Goal: Register for event/course: Sign up to attend an event or enroll in a course

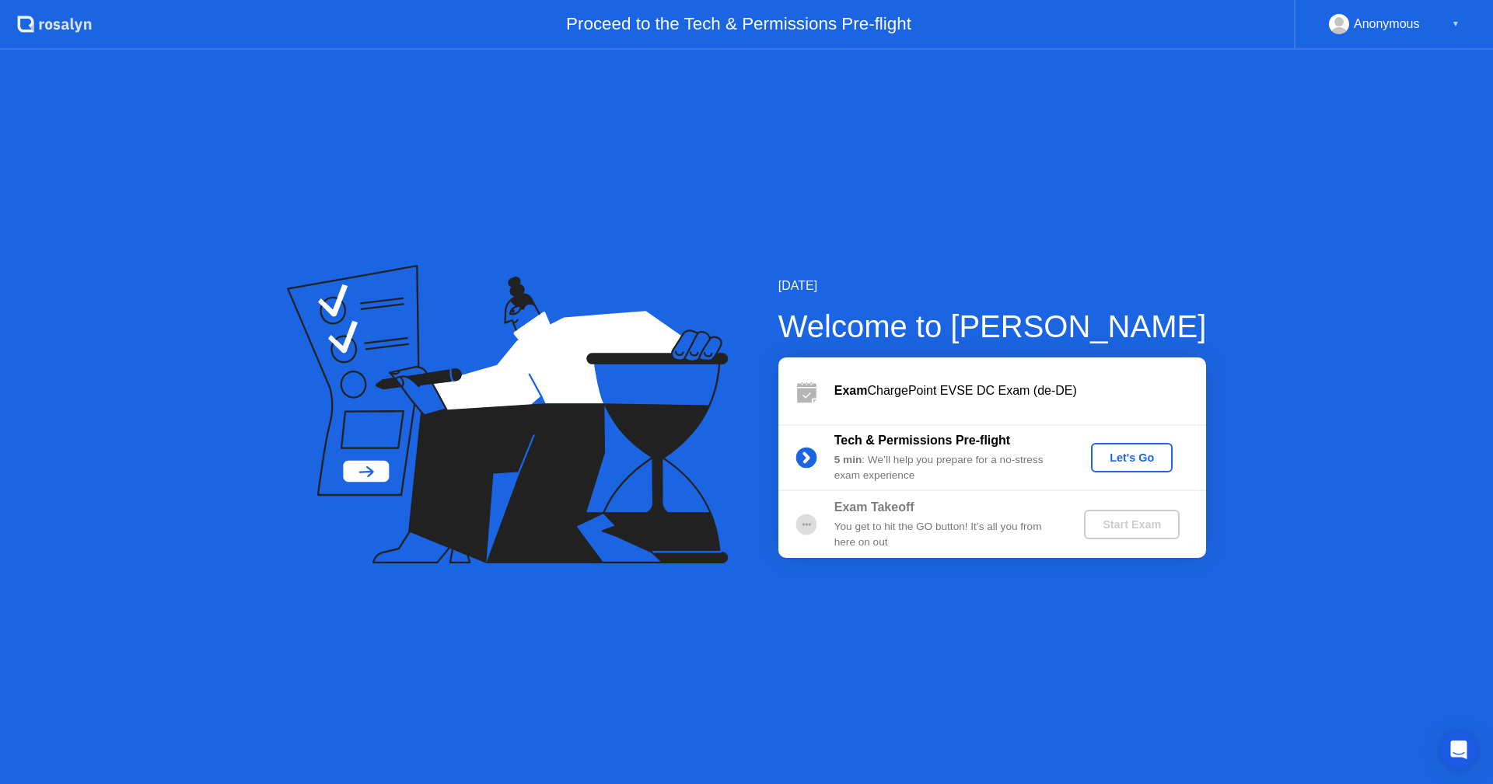
click at [1133, 458] on div "Let's Go" at bounding box center [1131, 458] width 69 height 12
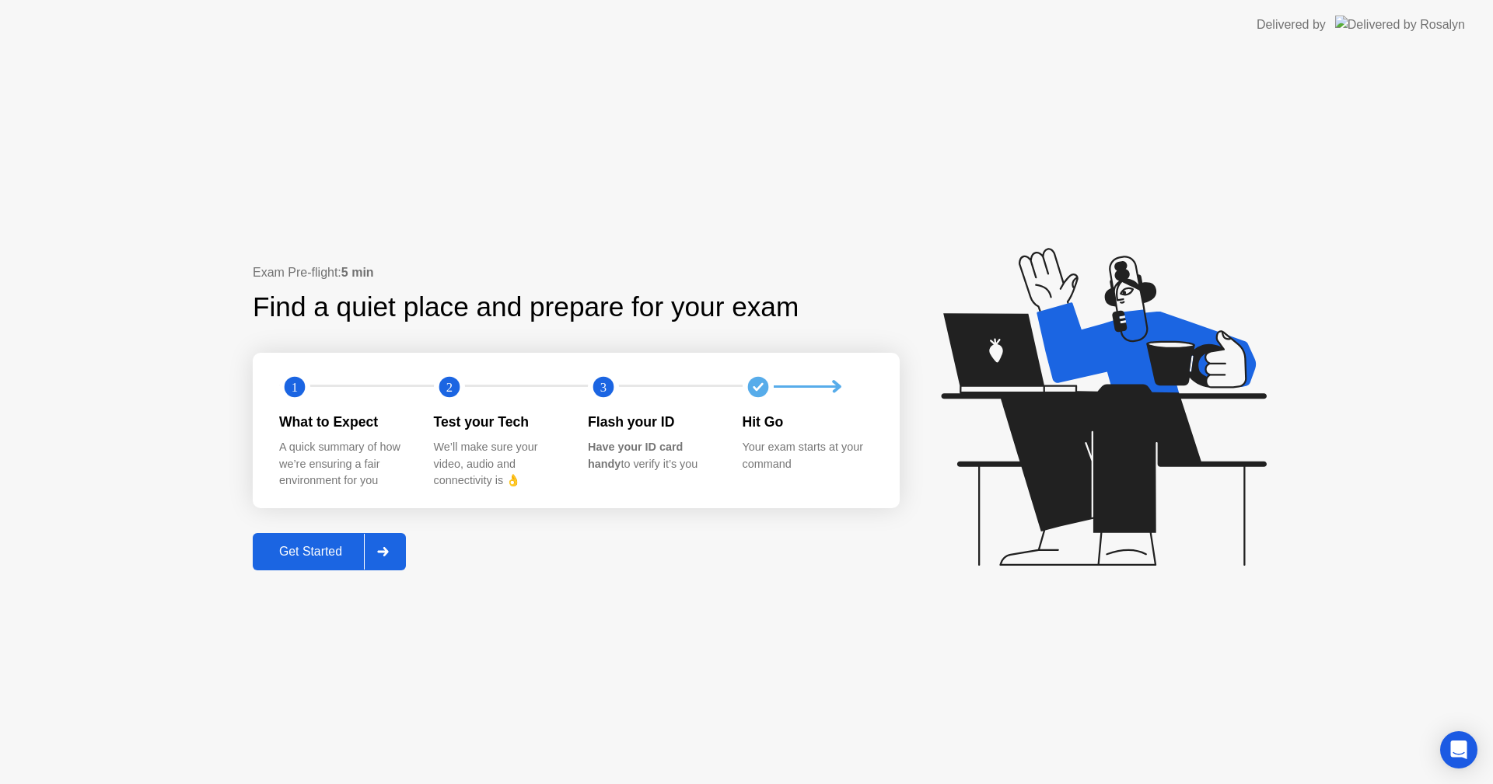
click at [381, 546] on div at bounding box center [382, 552] width 37 height 36
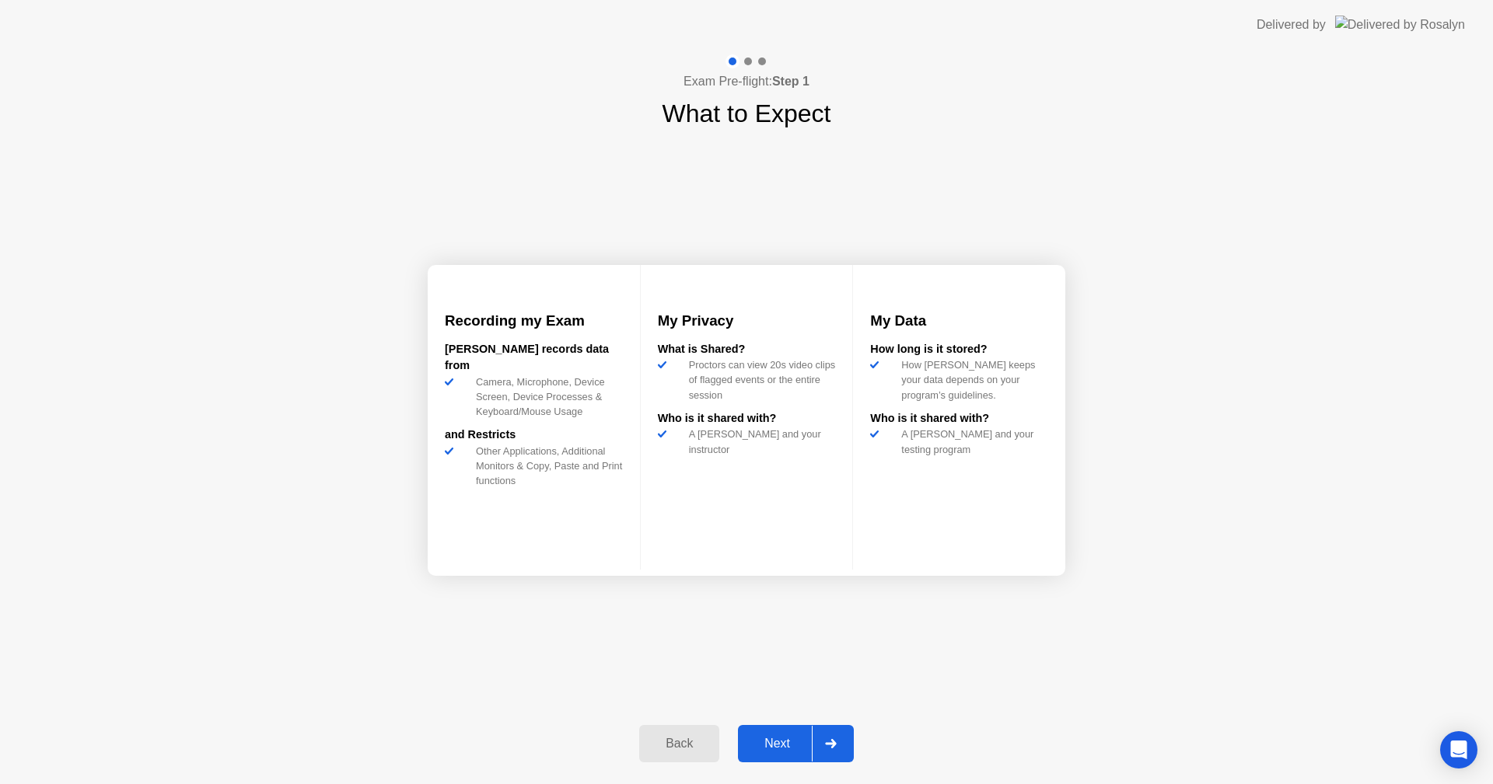
click at [796, 738] on div "Next" at bounding box center [776, 744] width 69 height 14
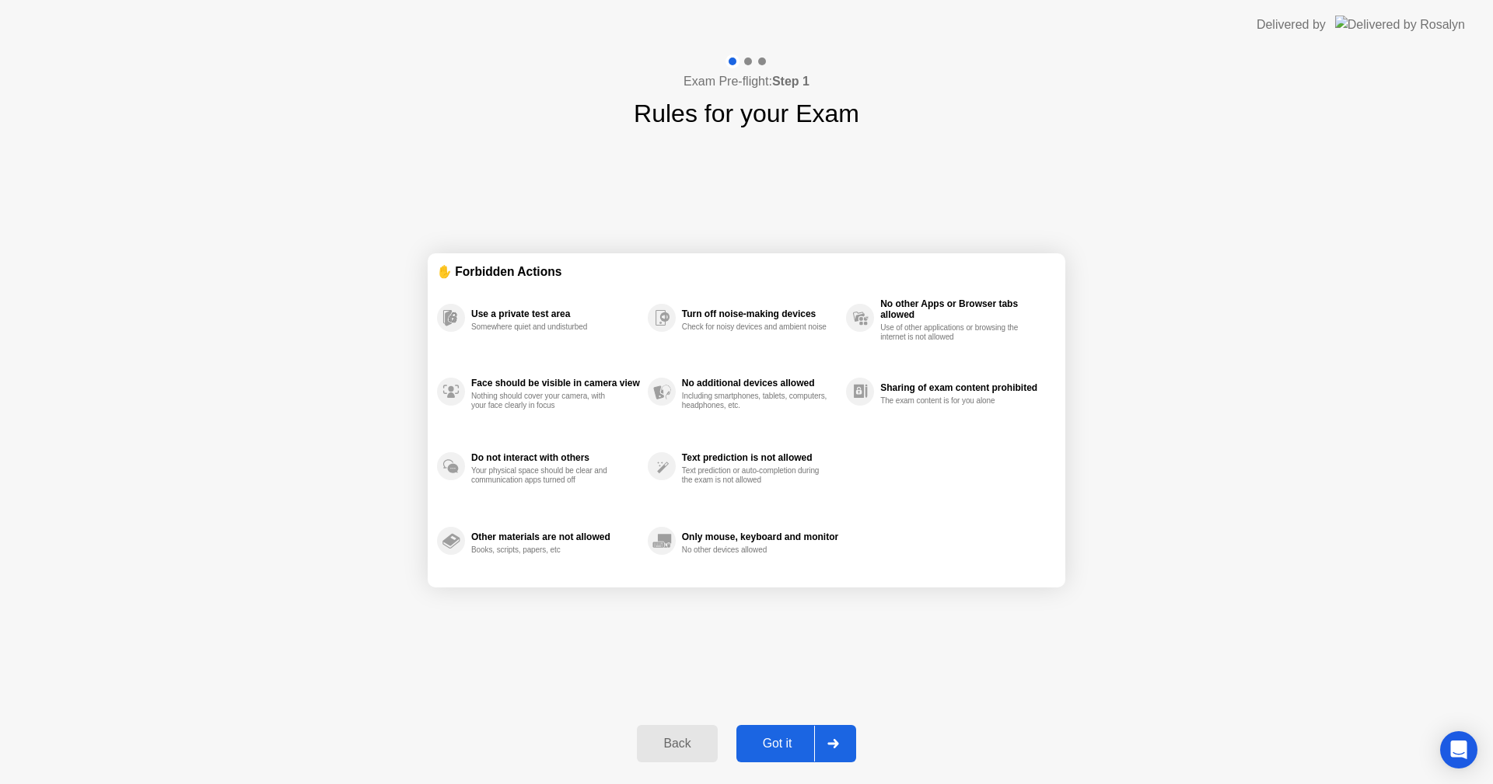
click at [833, 752] on div at bounding box center [832, 744] width 37 height 36
select select "**********"
select select "*******"
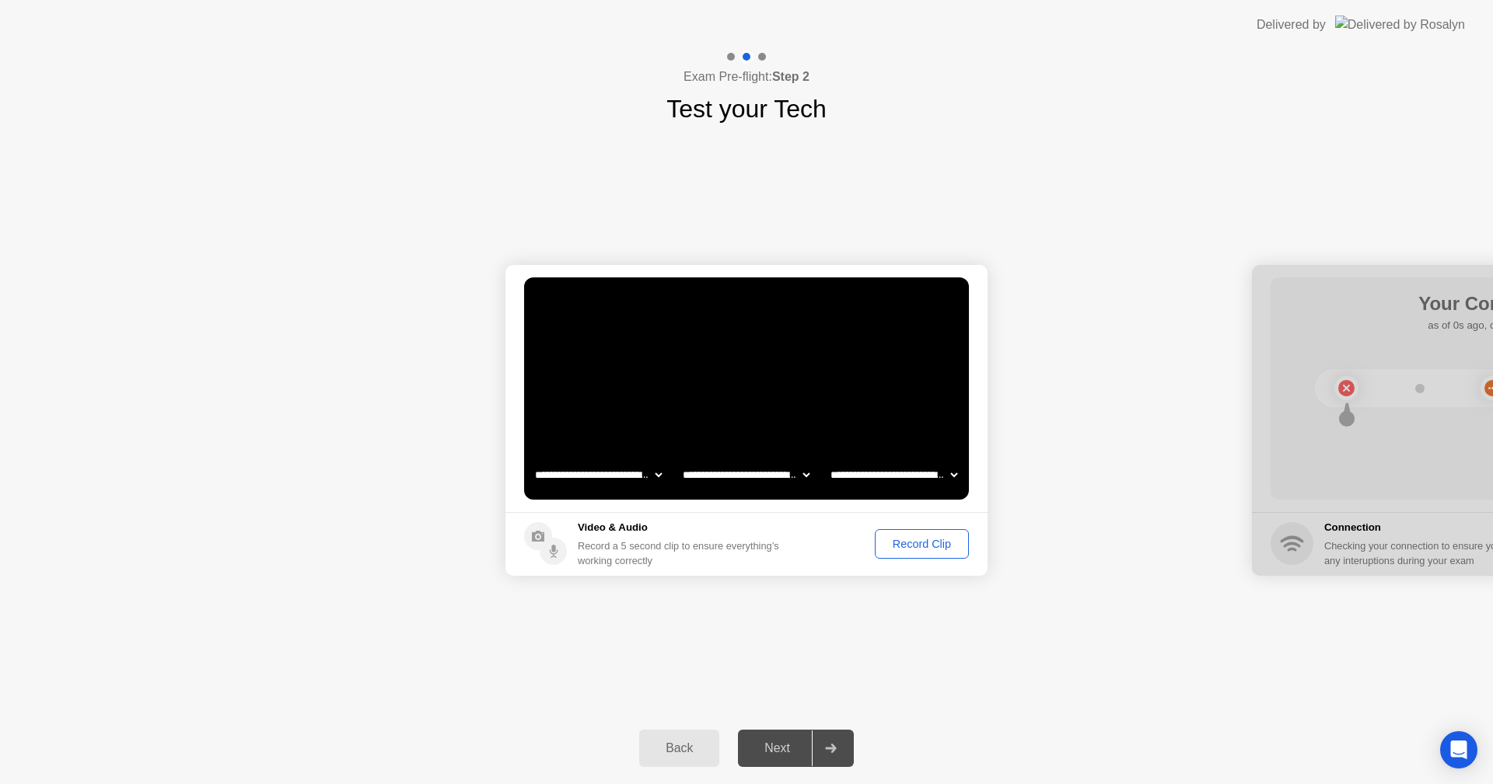
click at [924, 540] on div "Record Clip" at bounding box center [921, 544] width 83 height 12
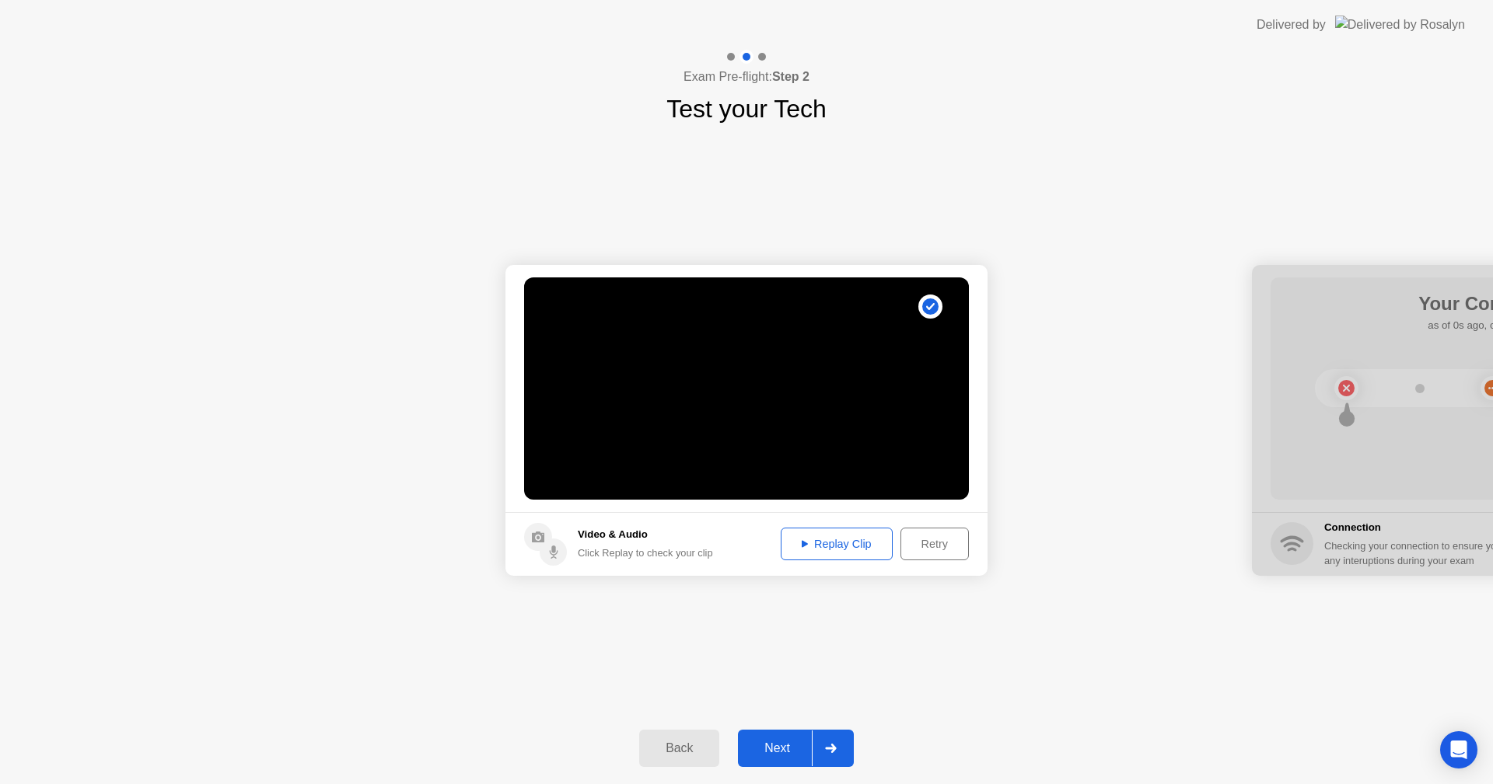
click at [825, 740] on div at bounding box center [830, 749] width 37 height 36
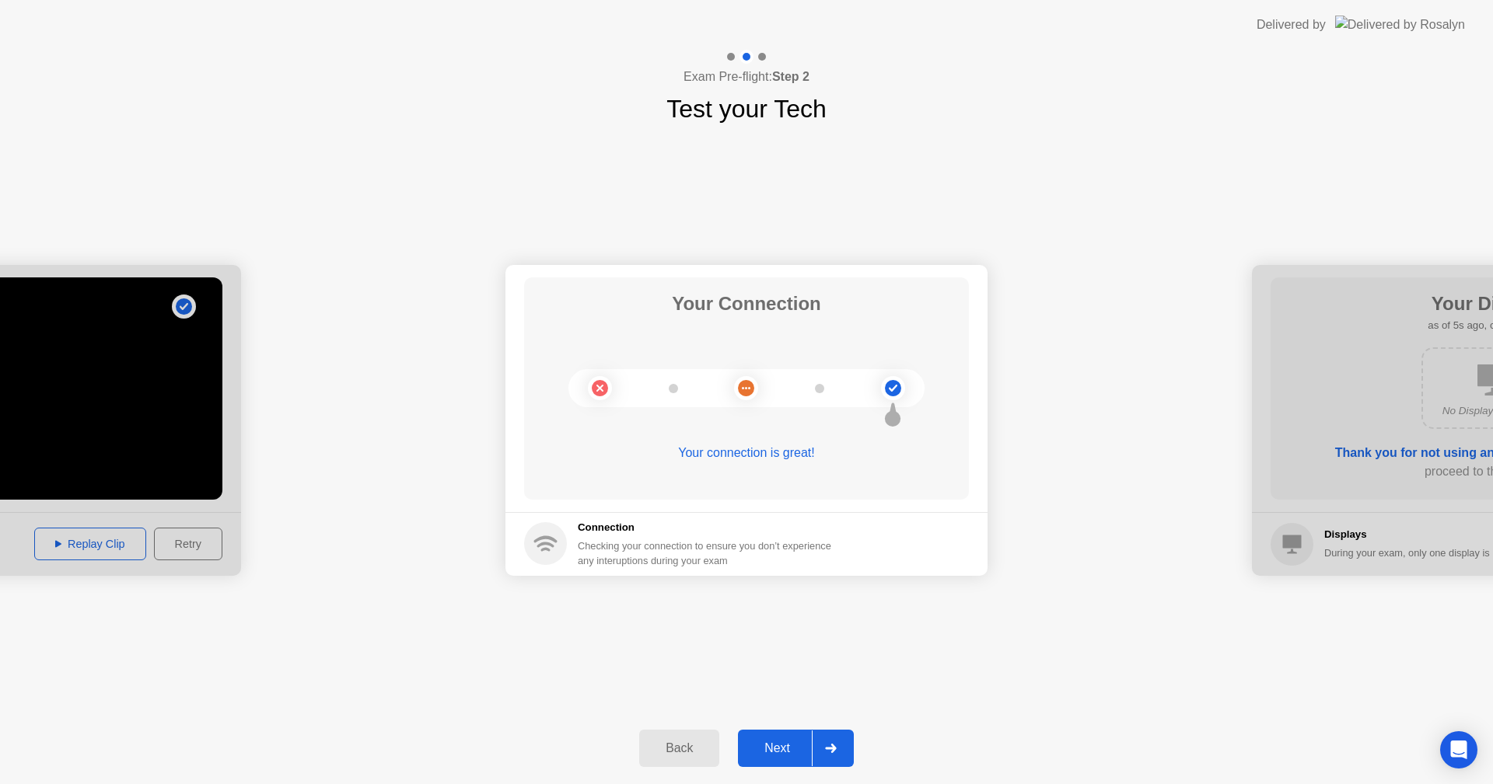
click at [824, 753] on div at bounding box center [830, 749] width 37 height 36
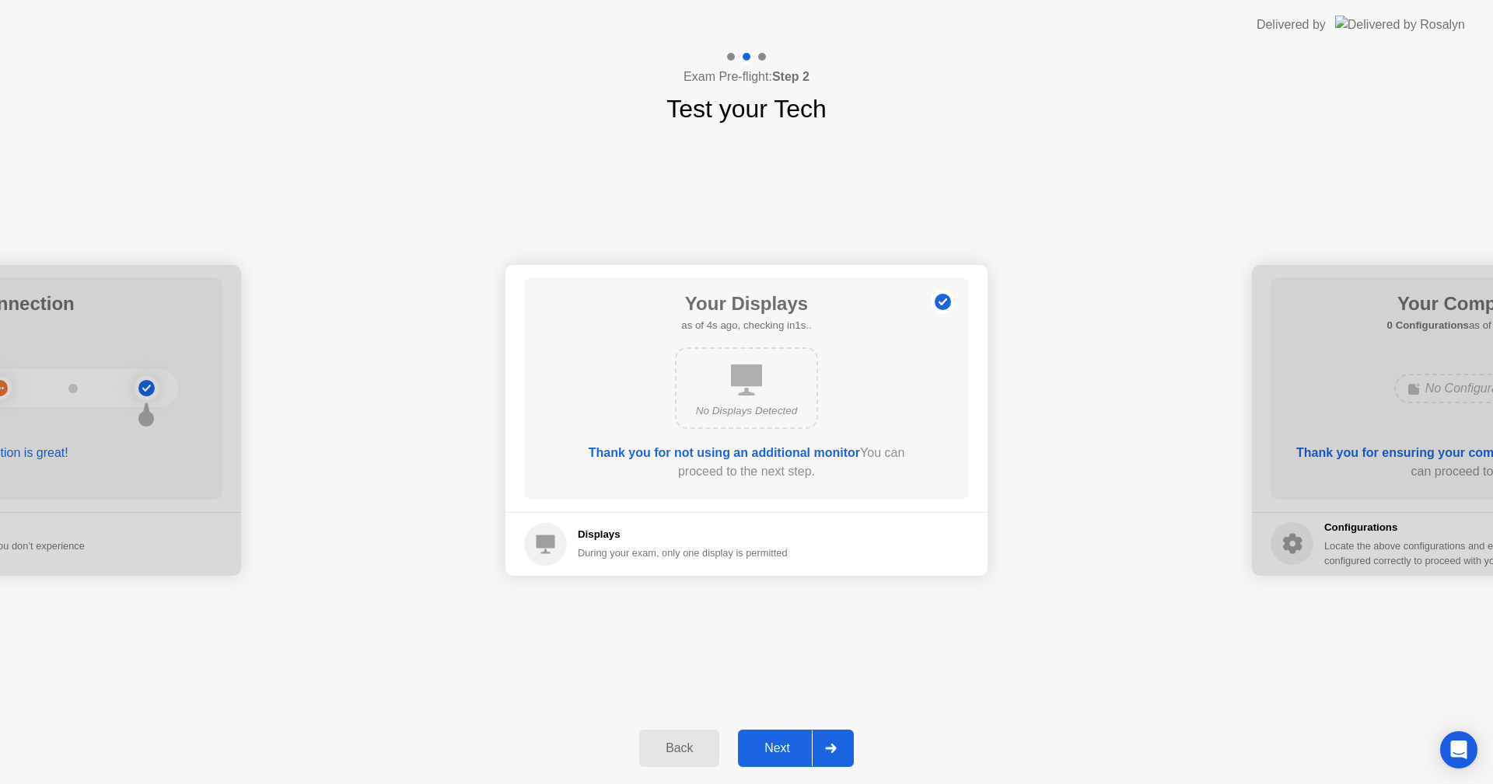
click at [827, 749] on icon at bounding box center [830, 748] width 11 height 9
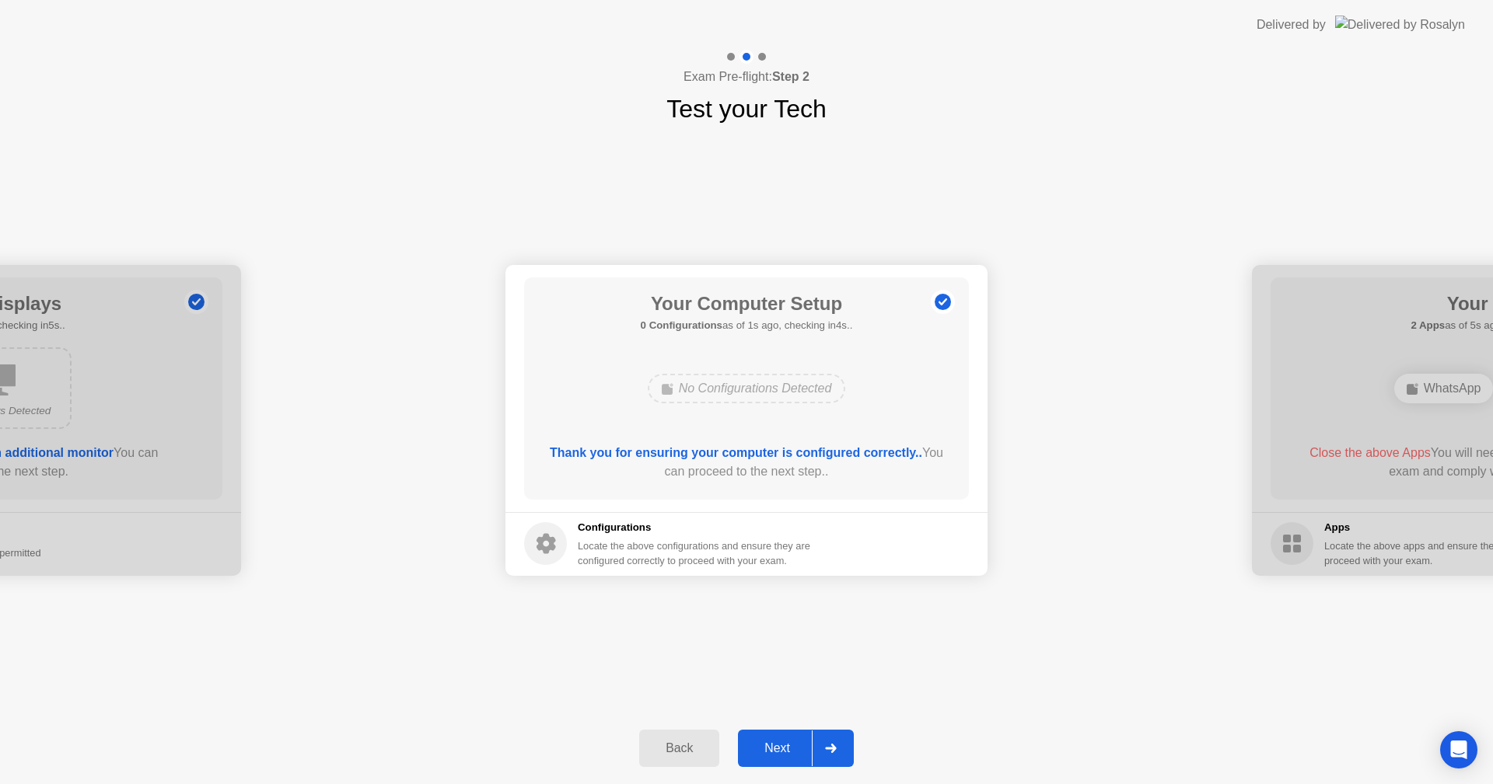
click at [827, 749] on icon at bounding box center [830, 748] width 11 height 9
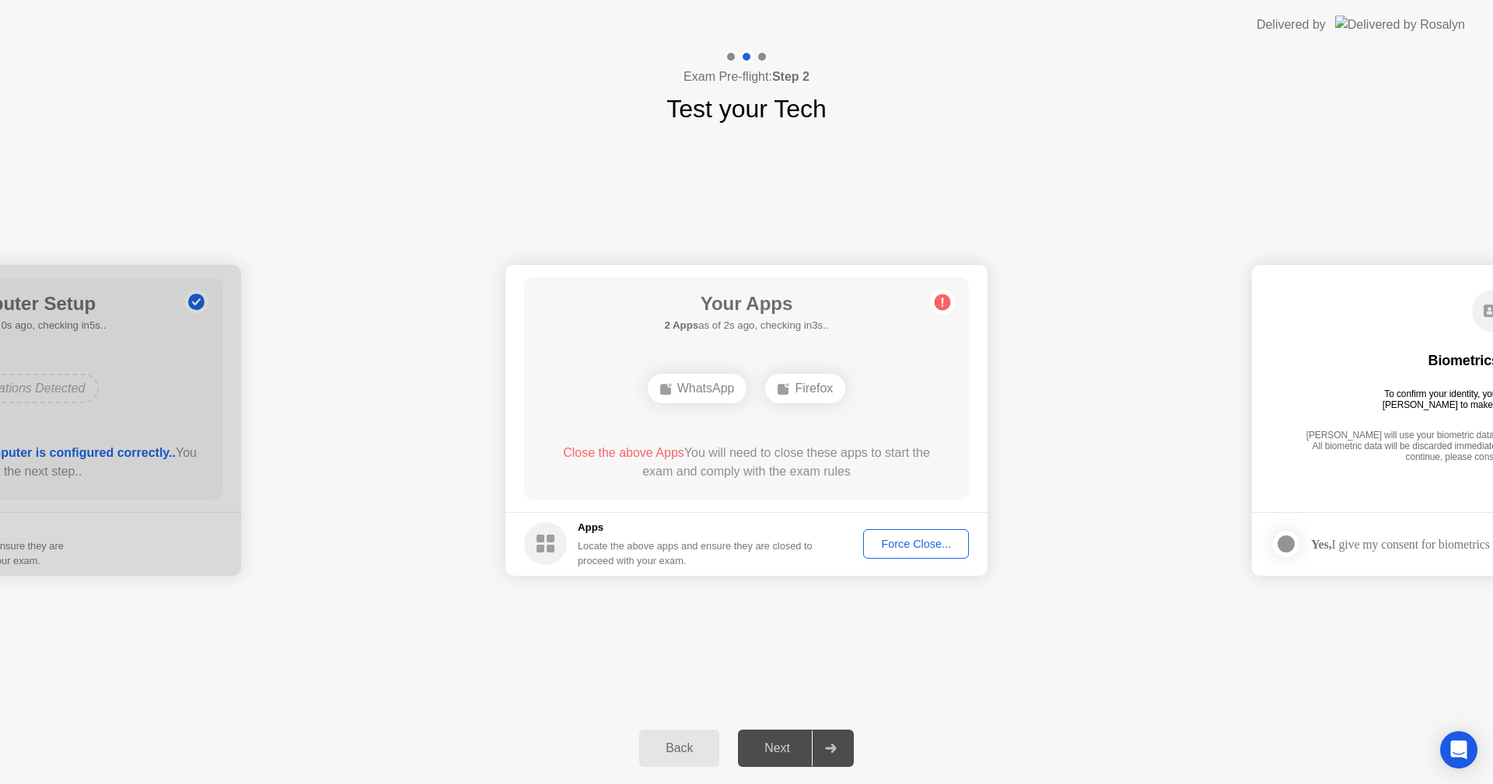
click at [916, 544] on div "Force Close..." at bounding box center [915, 544] width 95 height 12
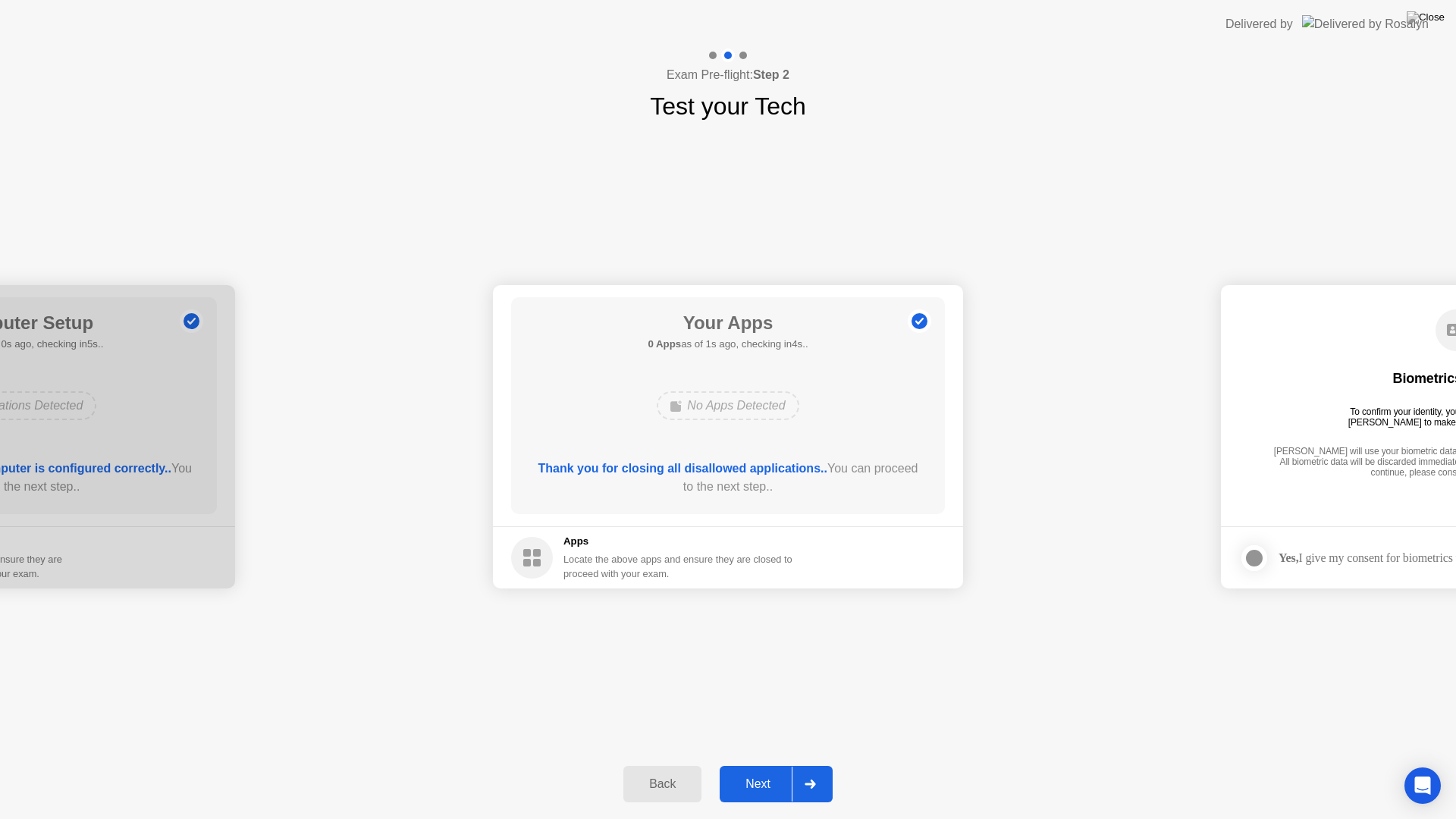
click at [799, 764] on div at bounding box center [809, 784] width 36 height 35
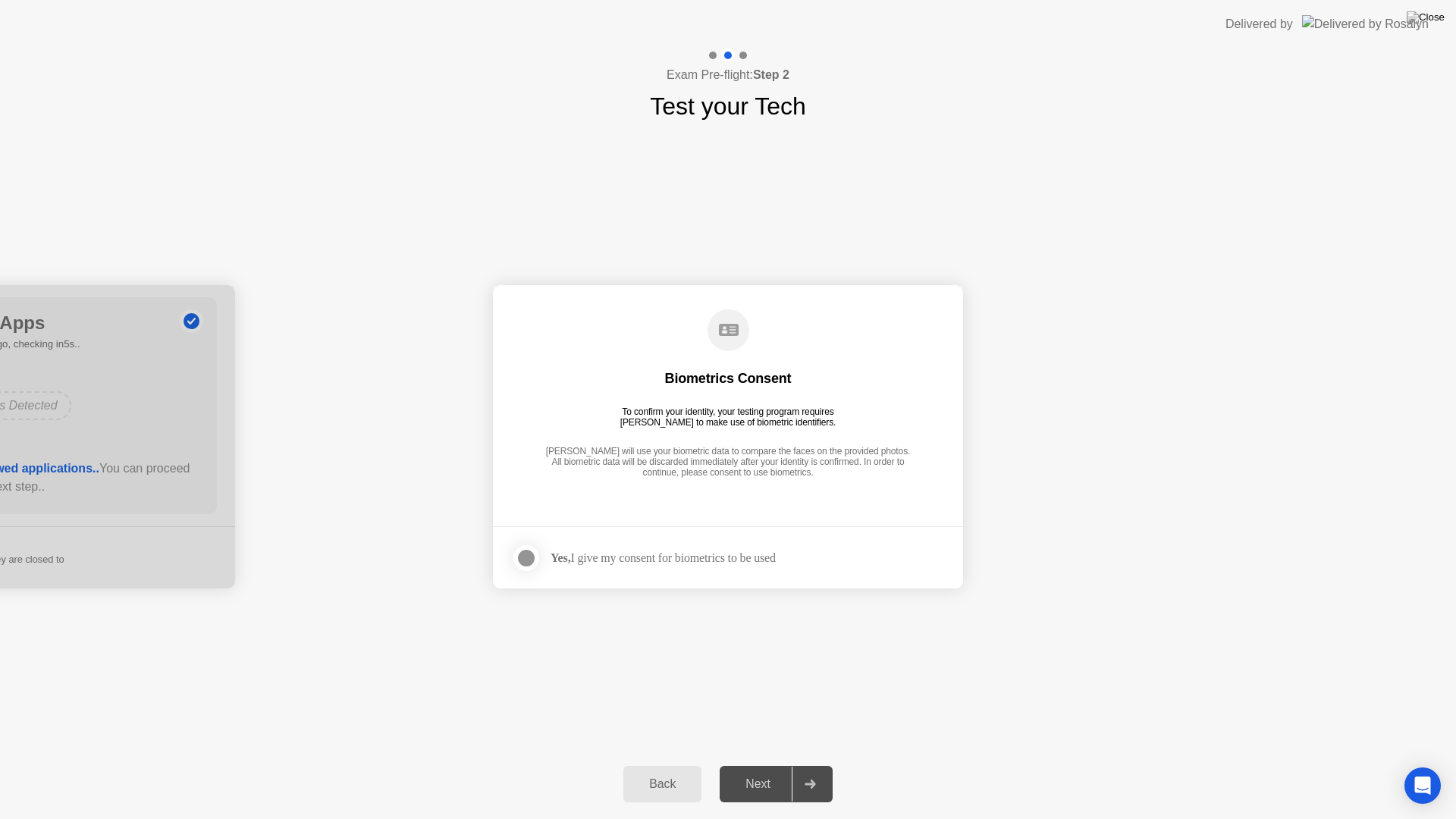
click at [535, 562] on div at bounding box center [526, 558] width 19 height 19
click at [809, 764] on div at bounding box center [809, 784] width 36 height 35
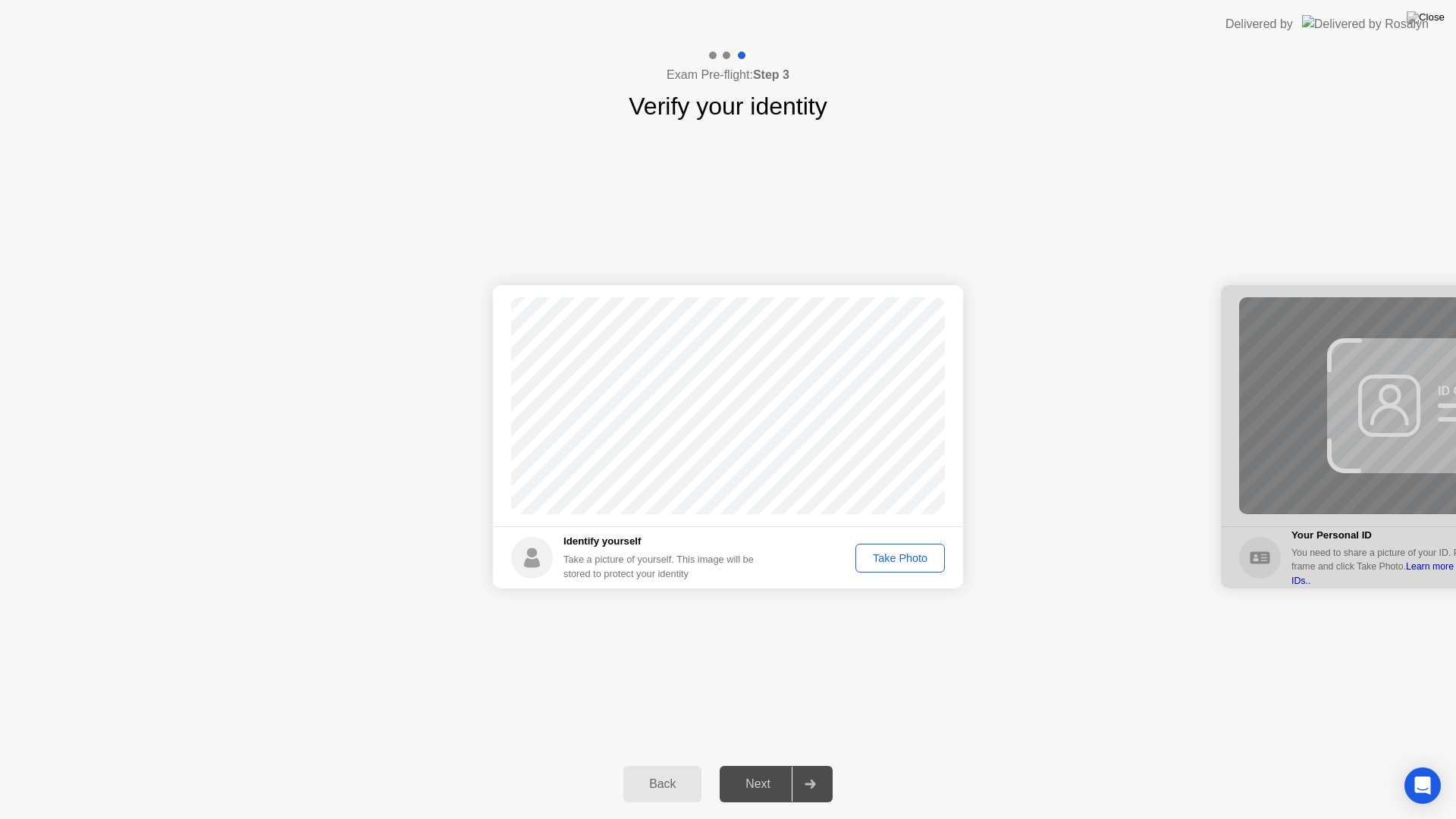
click at [914, 564] on div "Take Photo" at bounding box center [899, 558] width 79 height 12
click at [819, 764] on div at bounding box center [809, 784] width 36 height 35
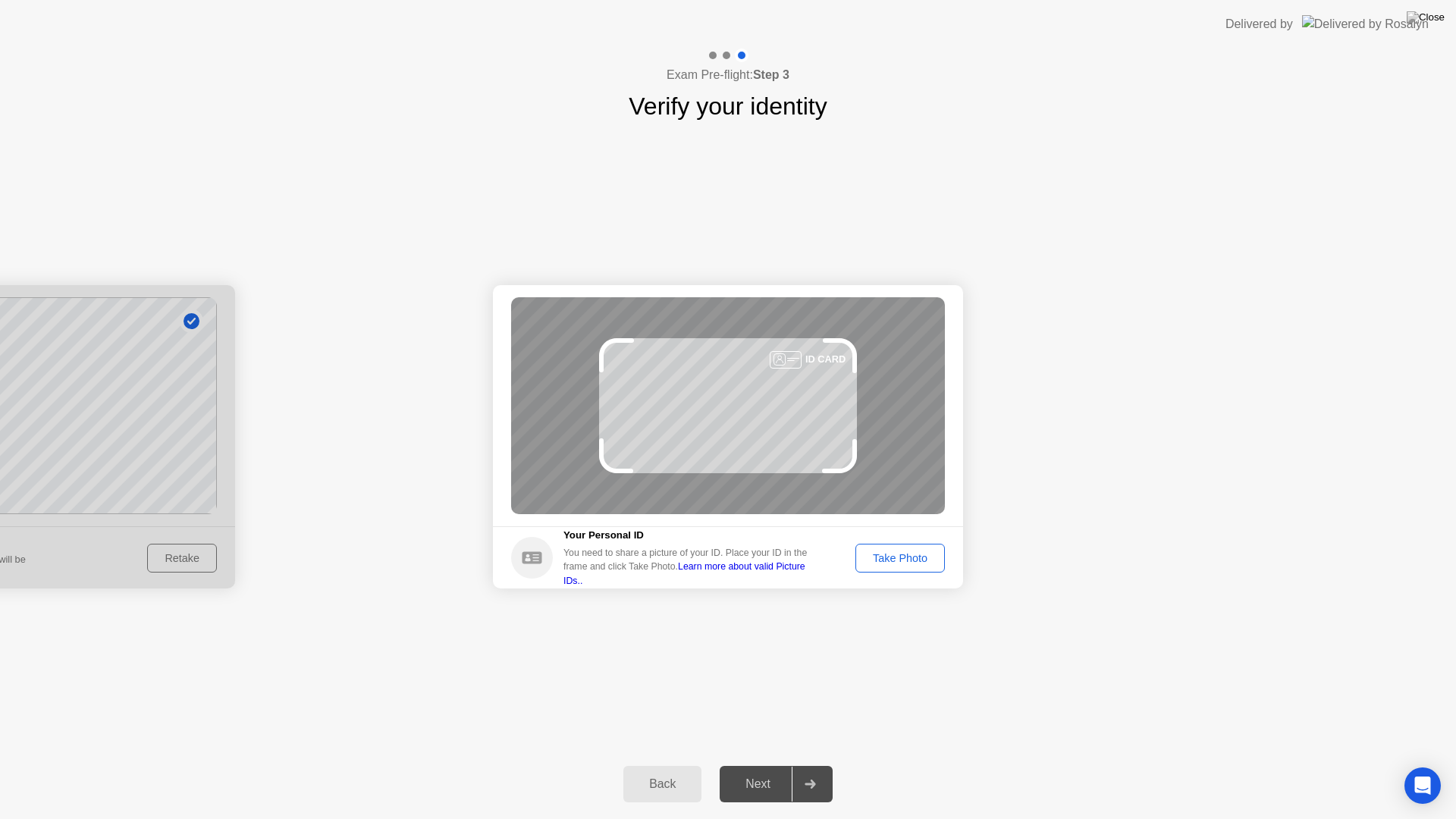
click at [911, 554] on div "Take Photo" at bounding box center [899, 558] width 79 height 12
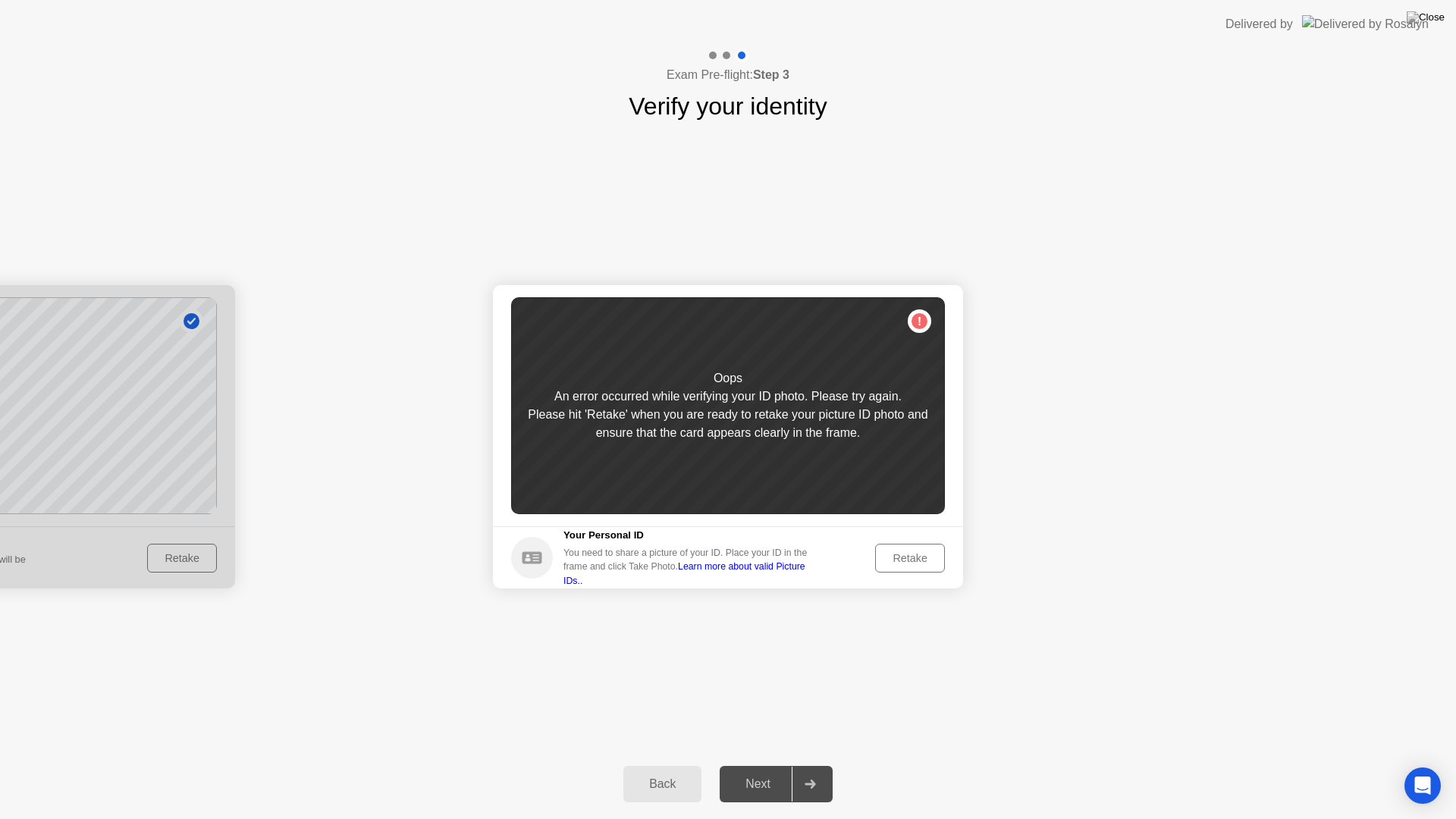
click at [920, 561] on div "Retake" at bounding box center [910, 558] width 59 height 12
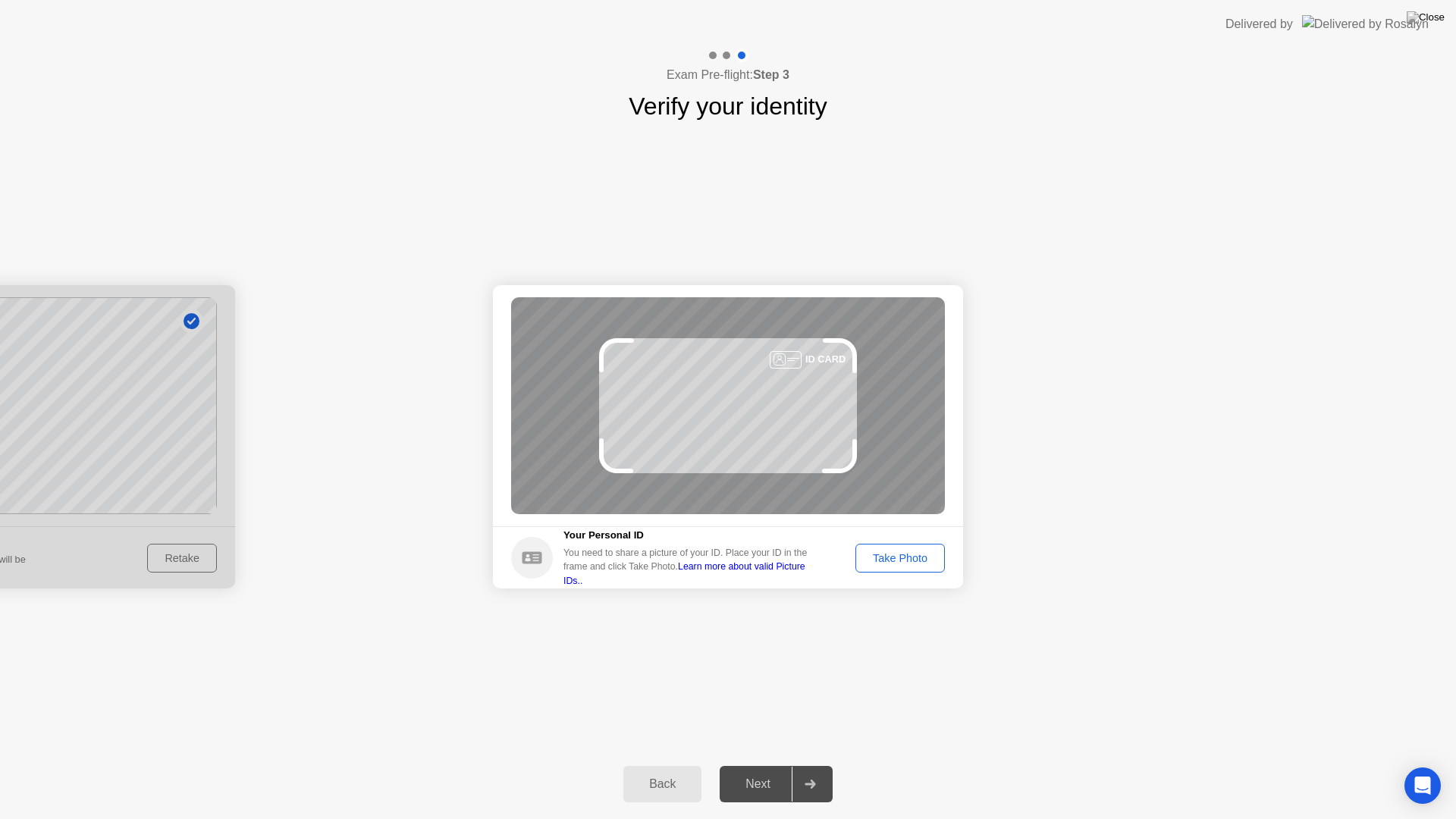
click at [919, 560] on div "Take Photo" at bounding box center [899, 558] width 79 height 12
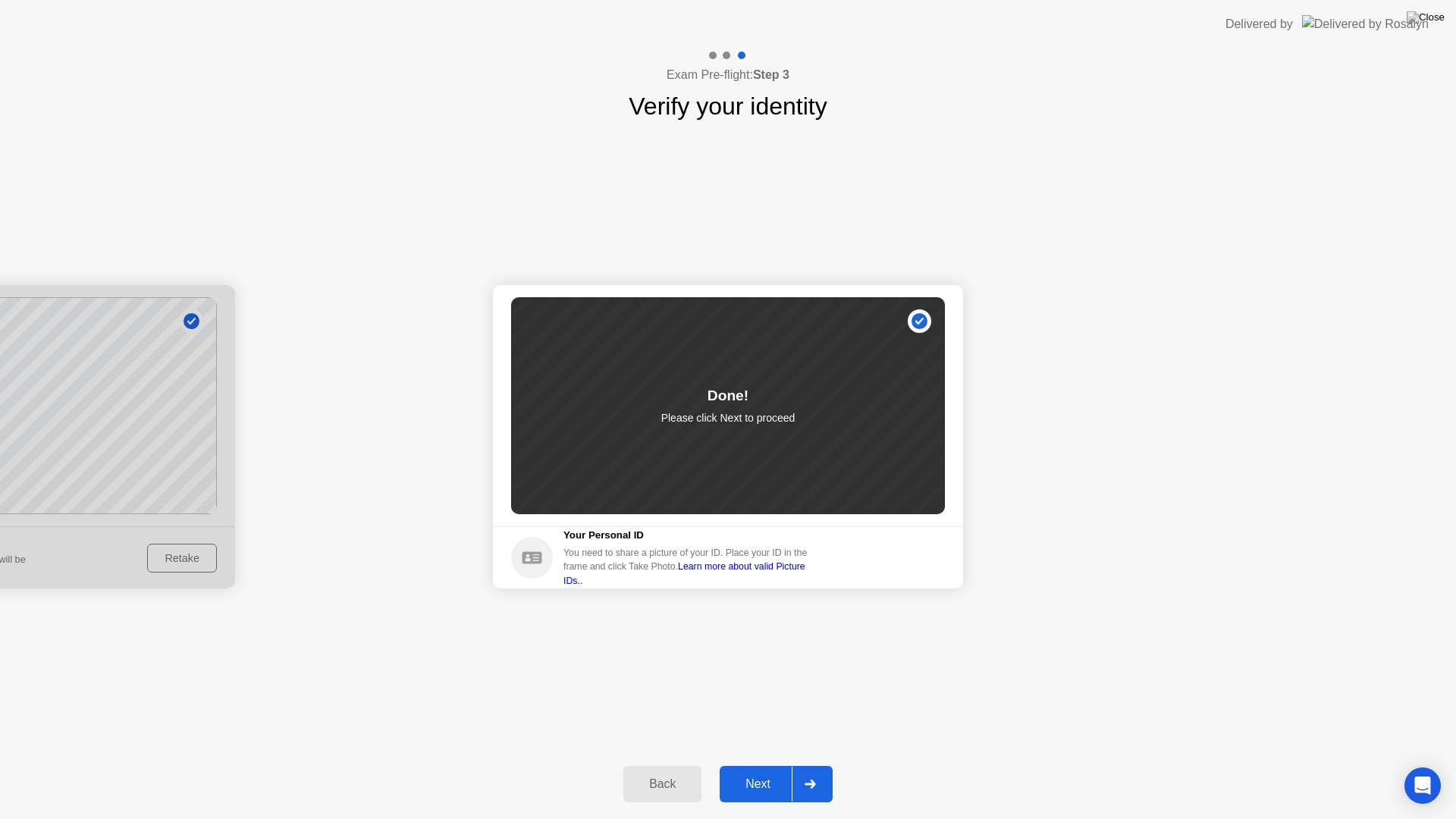
click at [818, 764] on div at bounding box center [809, 784] width 36 height 35
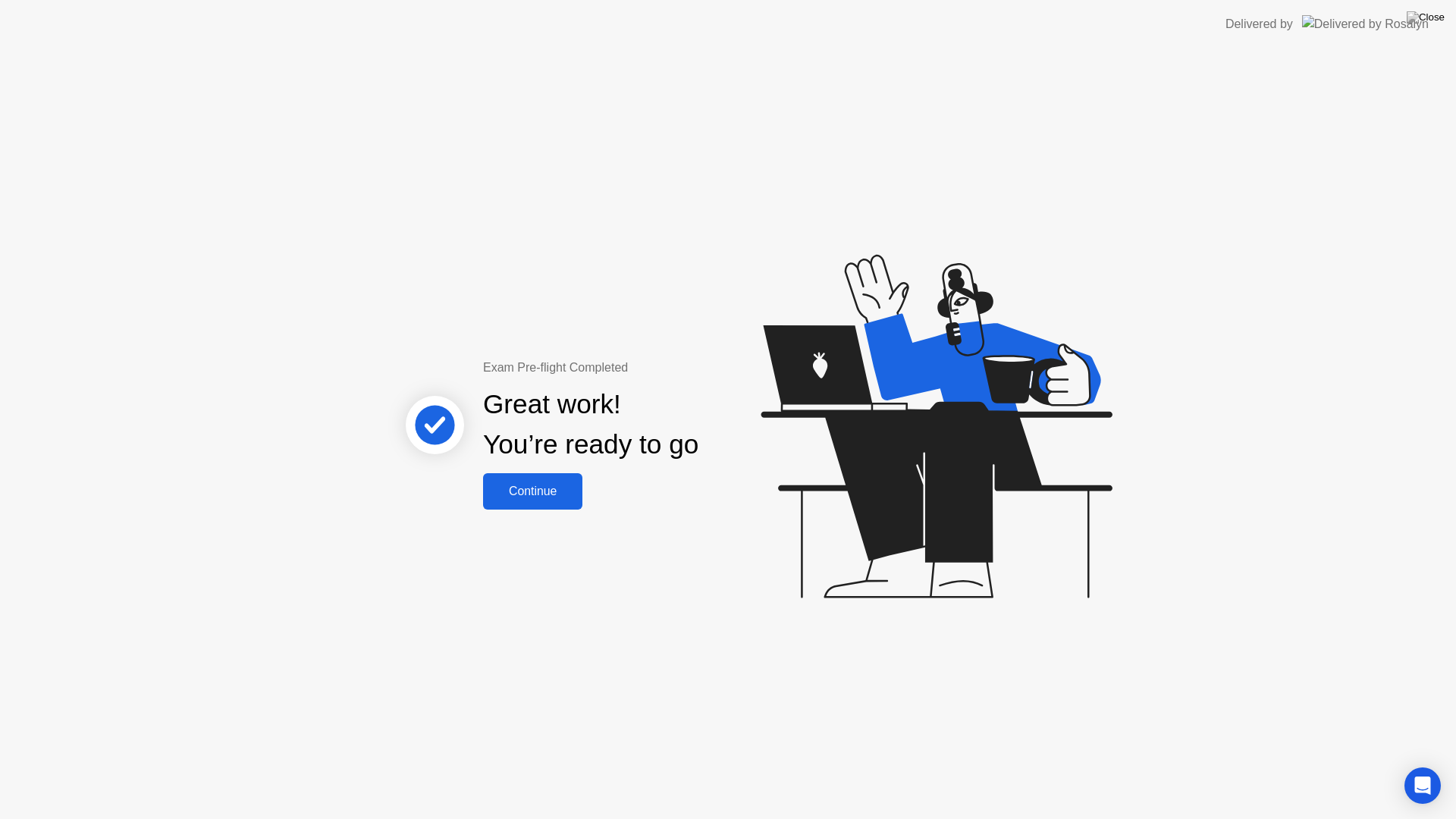
click at [532, 475] on button "Continue" at bounding box center [532, 490] width 99 height 36
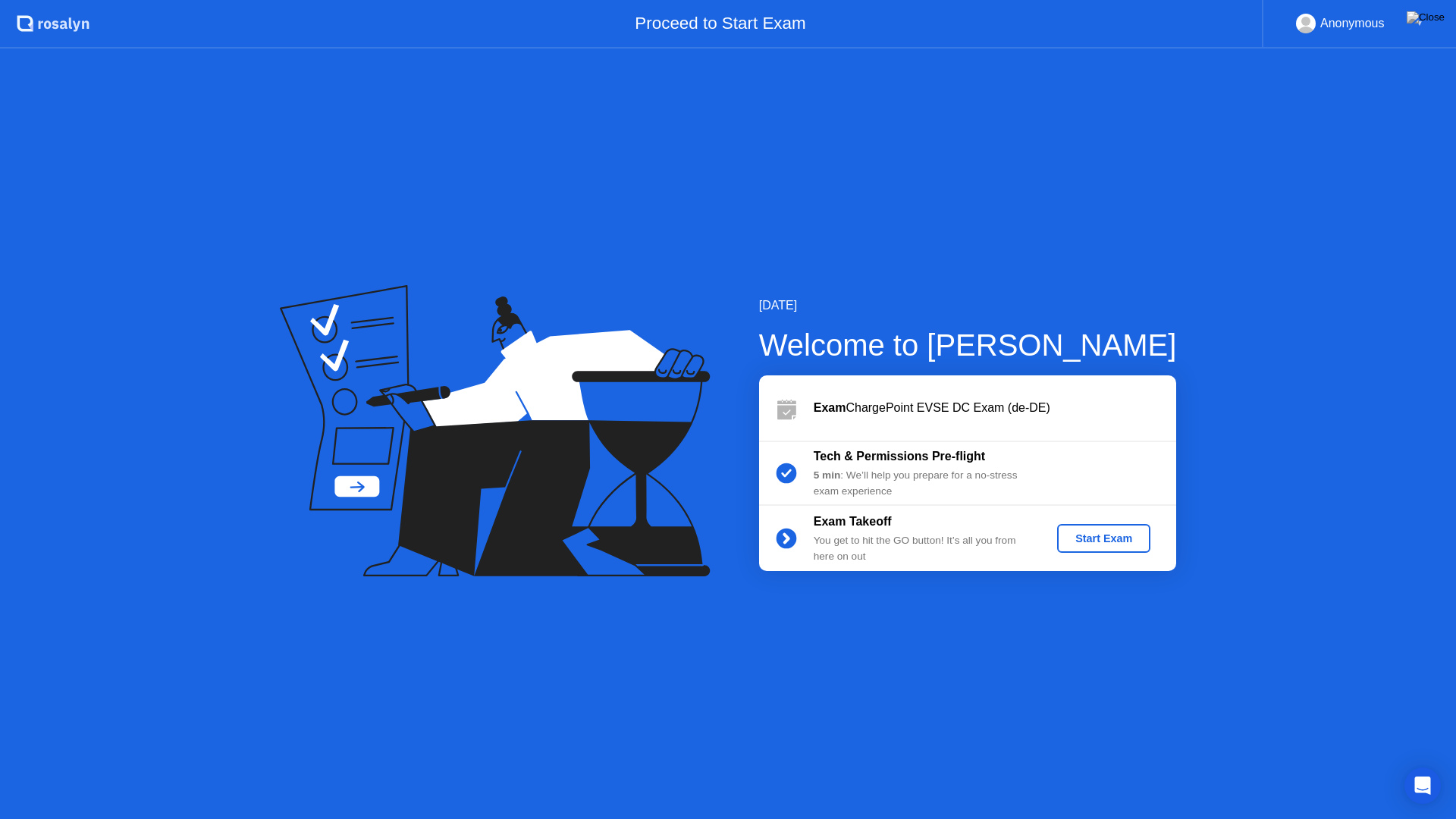
click at [1090, 532] on div "Start Exam" at bounding box center [1103, 538] width 81 height 12
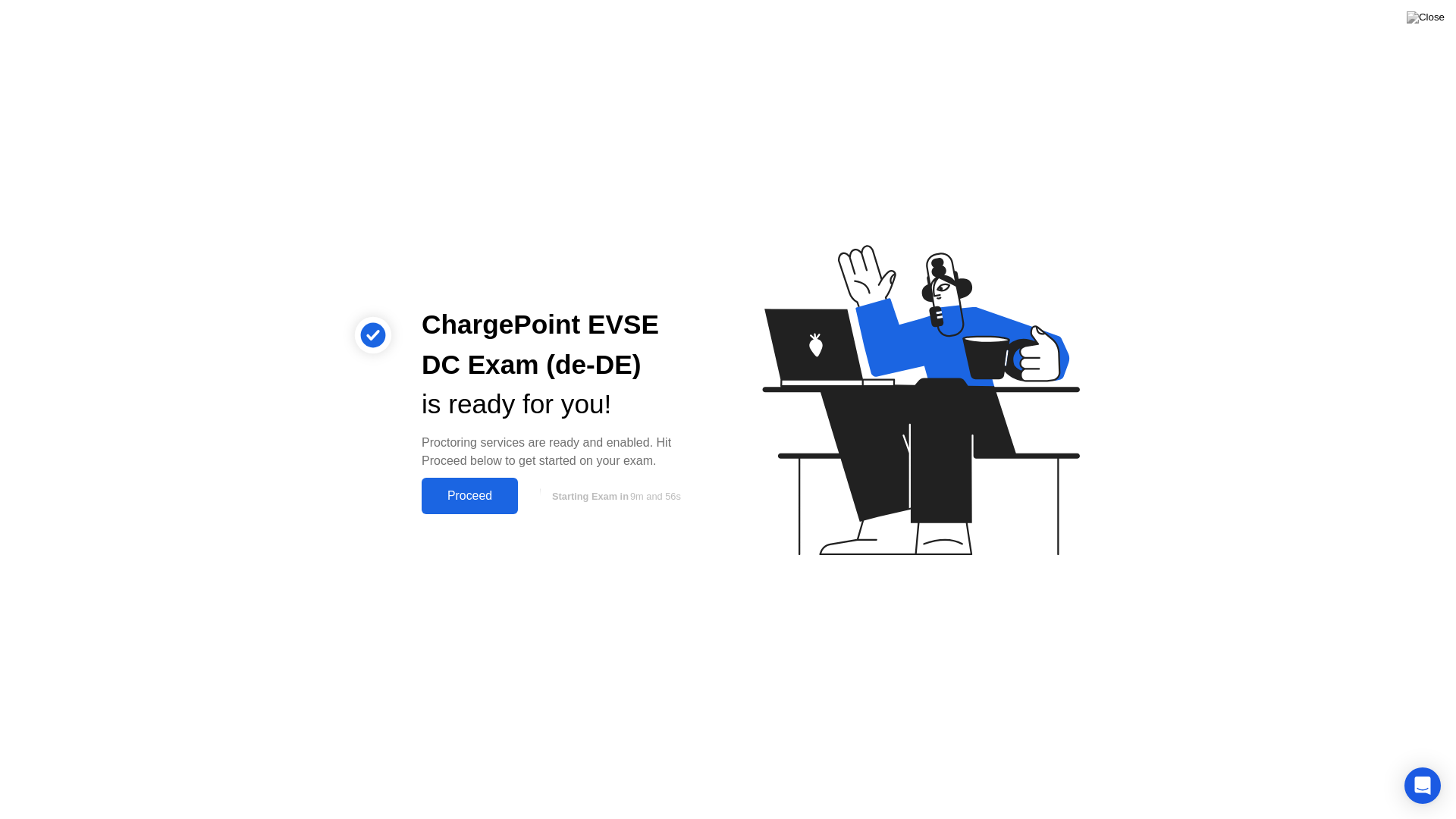
click at [483, 495] on div "Proceed" at bounding box center [469, 495] width 87 height 14
